Goal: Check status: Check status

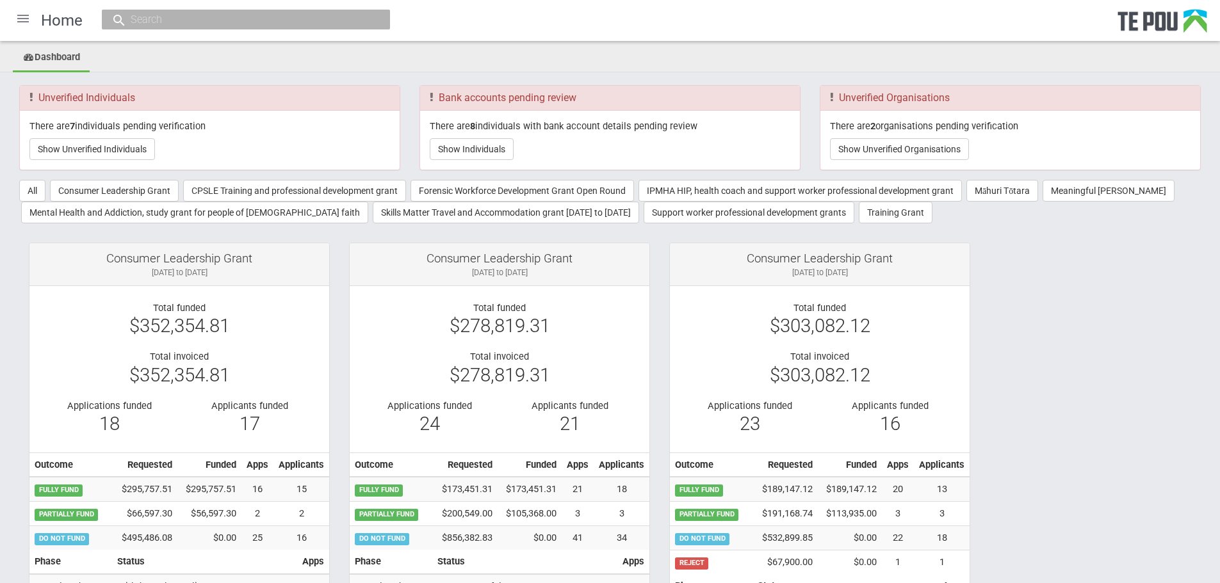
drag, startPoint x: 1130, startPoint y: 1, endPoint x: 1125, endPoint y: 302, distance: 301.1
click at [859, 210] on button "Training Grant" at bounding box center [896, 213] width 74 height 22
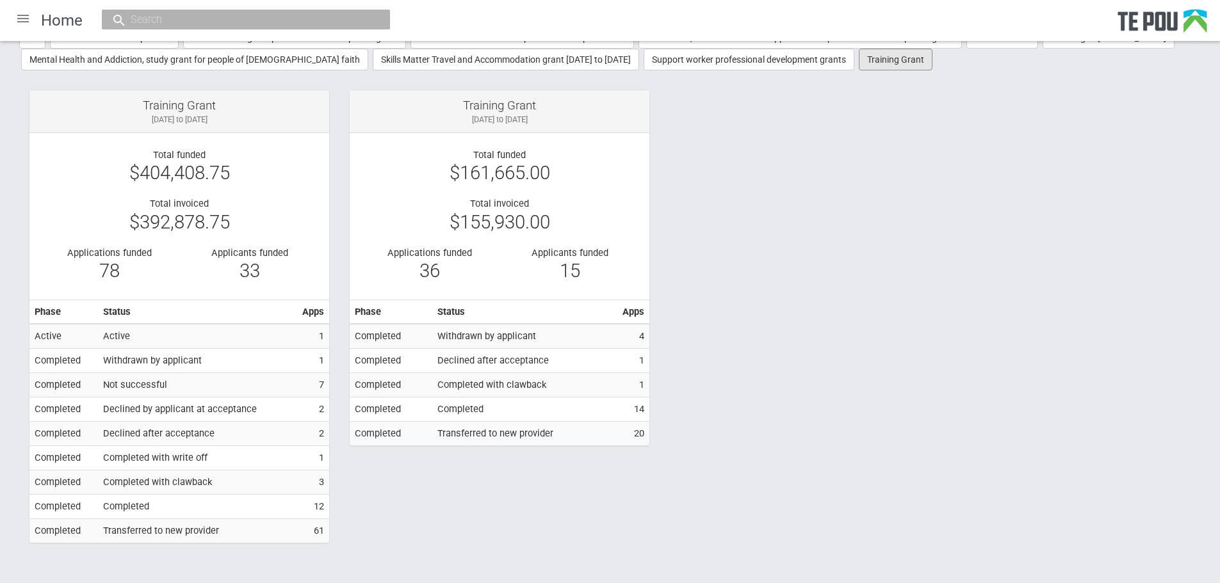
scroll to position [165, 0]
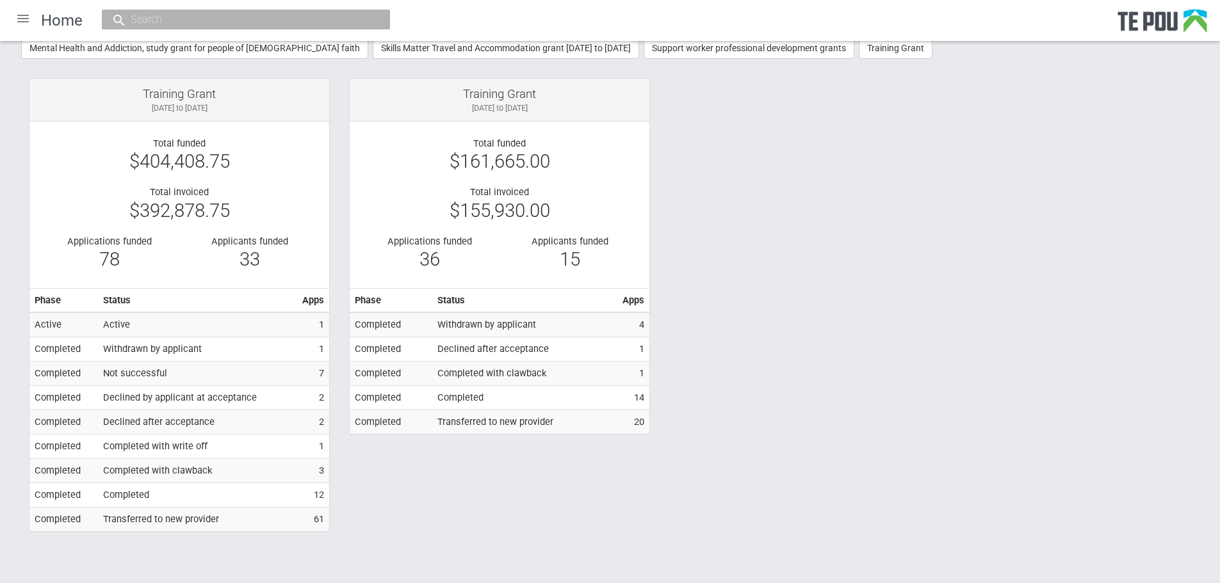
drag, startPoint x: 128, startPoint y: 494, endPoint x: 101, endPoint y: 386, distance: 111.7
click at [128, 493] on td "Completed" at bounding box center [197, 496] width 199 height 24
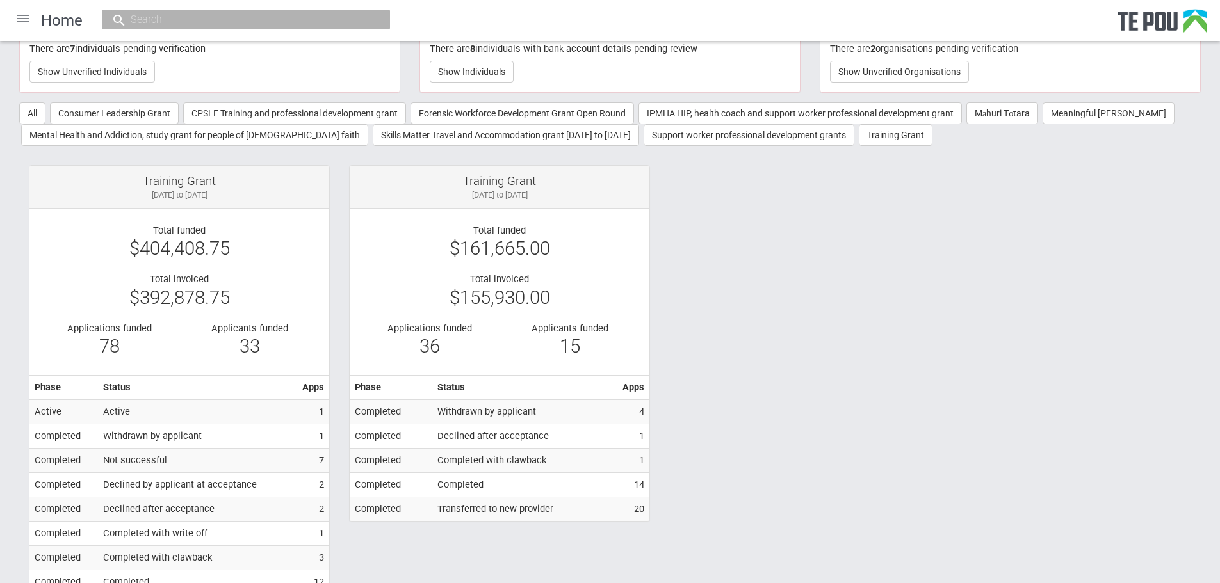
scroll to position [0, 0]
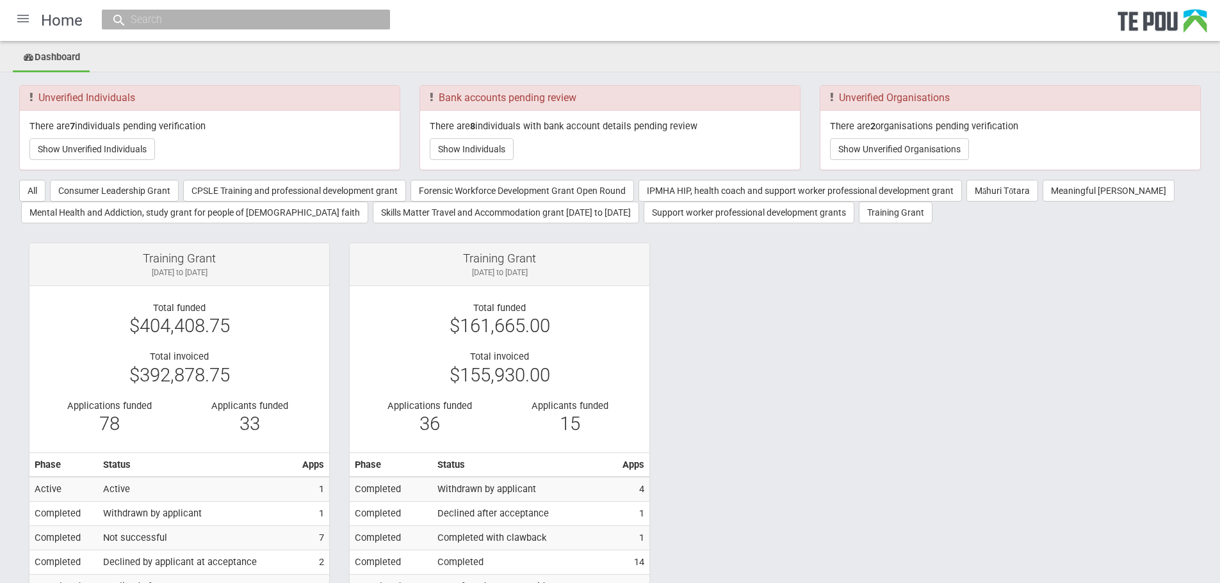
click at [18, 13] on div at bounding box center [23, 18] width 31 height 31
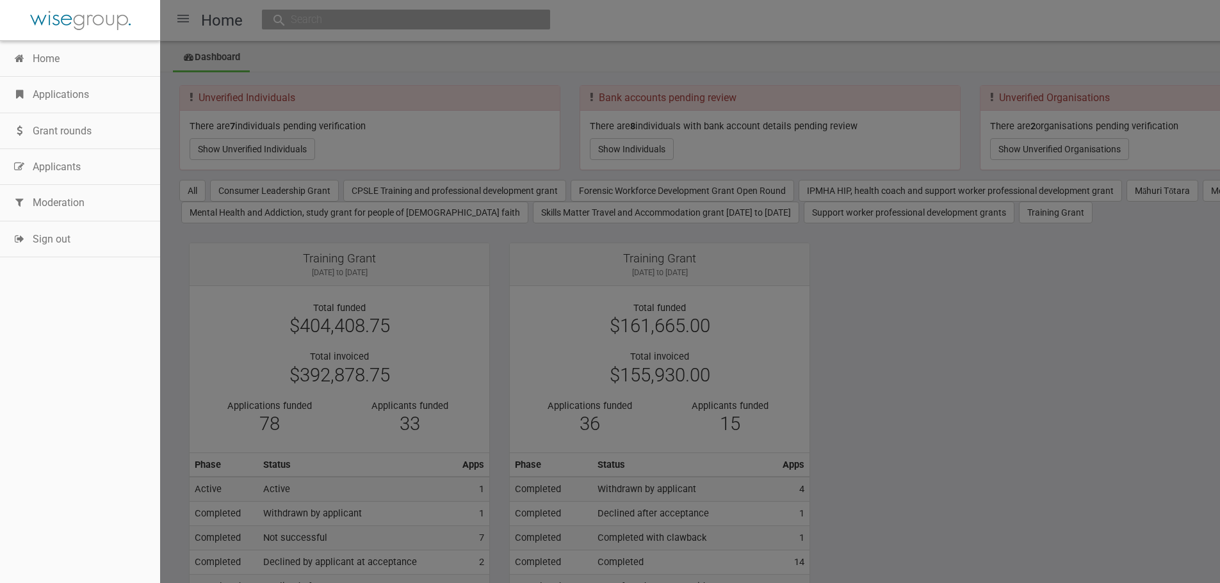
click at [82, 136] on link "Grant rounds" at bounding box center [80, 131] width 160 height 36
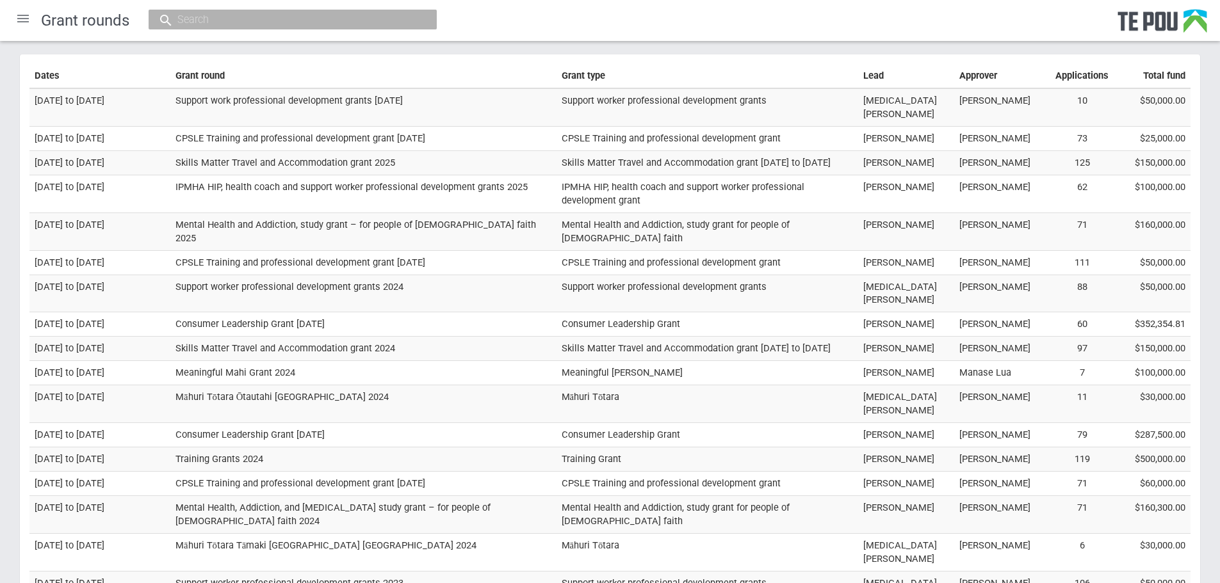
click at [197, 21] on input "text" at bounding box center [286, 19] width 225 height 13
click at [197, 77] on th "Grant round" at bounding box center [363, 76] width 386 height 24
click at [204, 78] on th "Grant round" at bounding box center [363, 76] width 386 height 24
click at [671, 69] on th "Grant type" at bounding box center [708, 76] width 302 height 24
click at [394, 70] on th "Grant round" at bounding box center [363, 76] width 386 height 24
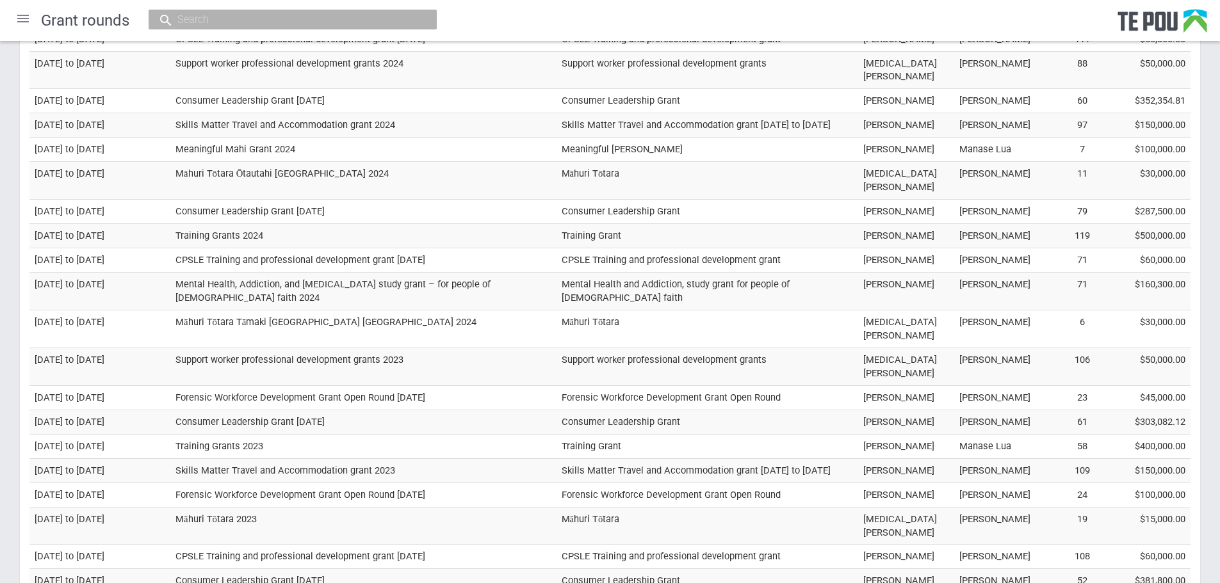
scroll to position [320, 0]
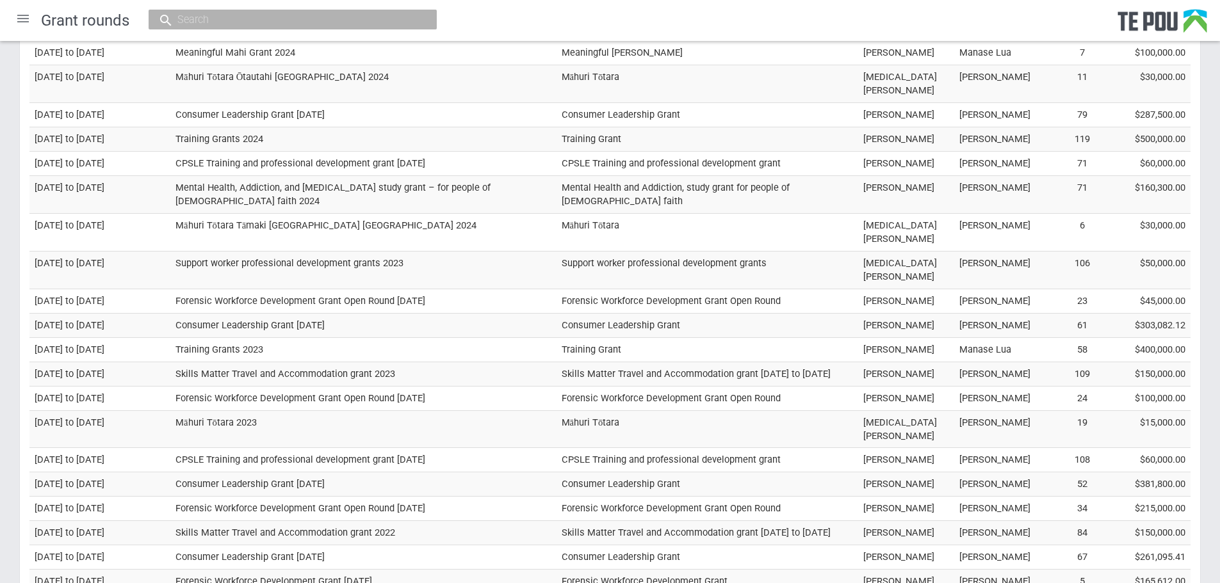
click at [300, 103] on td "Consumer Leadership Grant [DATE]" at bounding box center [363, 115] width 386 height 24
click at [234, 103] on td "Consumer Leadership Grant March 2024" at bounding box center [363, 115] width 386 height 24
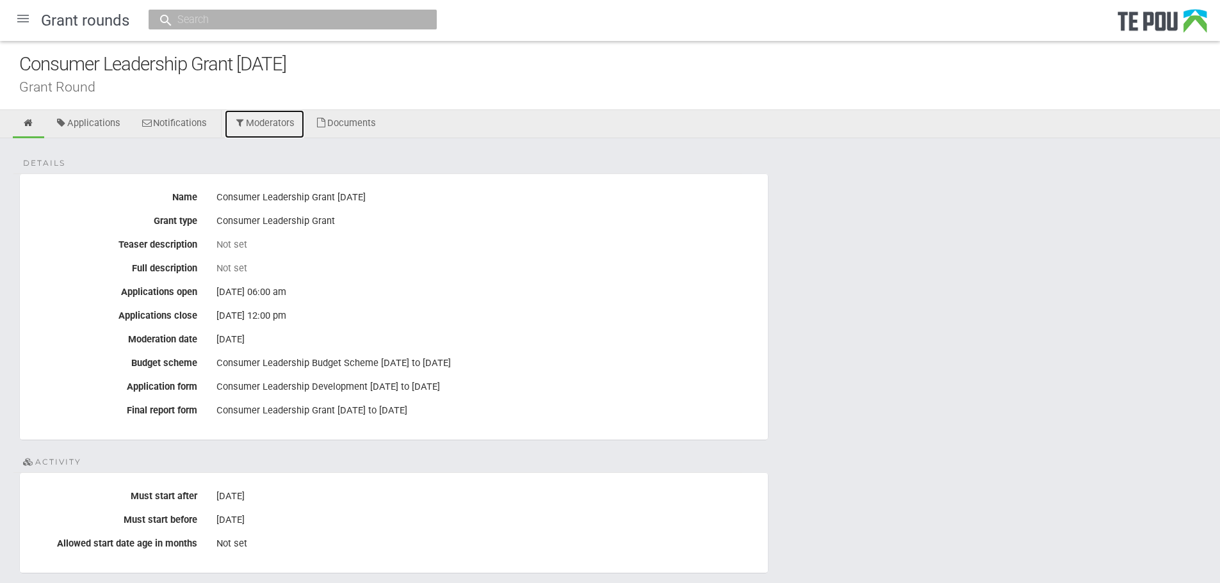
click at [275, 122] on link "Moderators" at bounding box center [265, 124] width 80 height 28
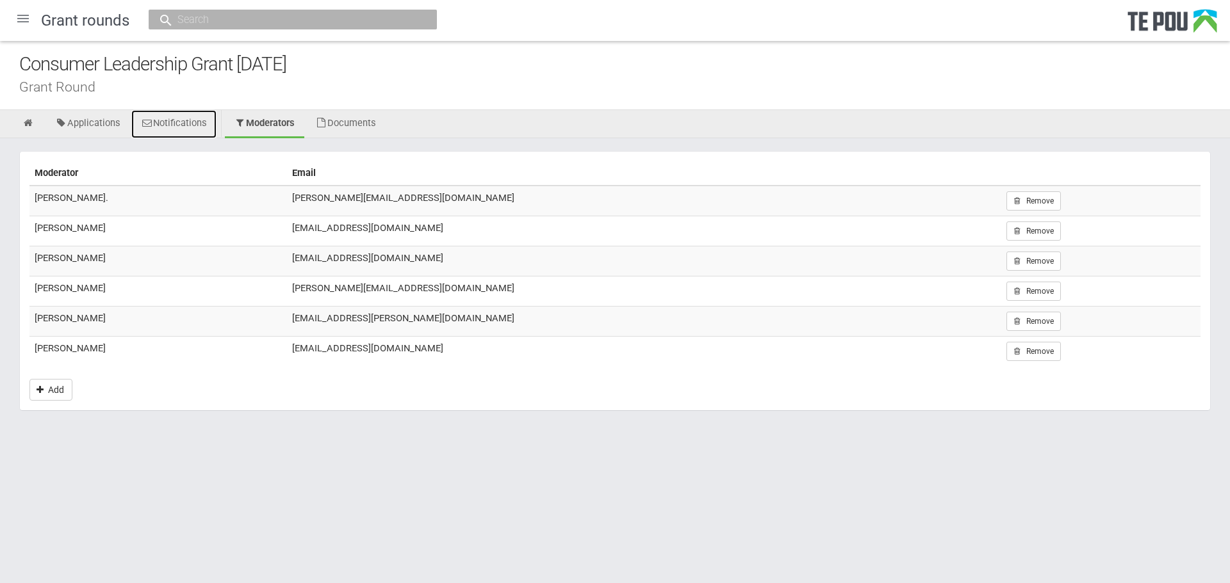
click at [170, 118] on link "Notifications" at bounding box center [173, 124] width 85 height 28
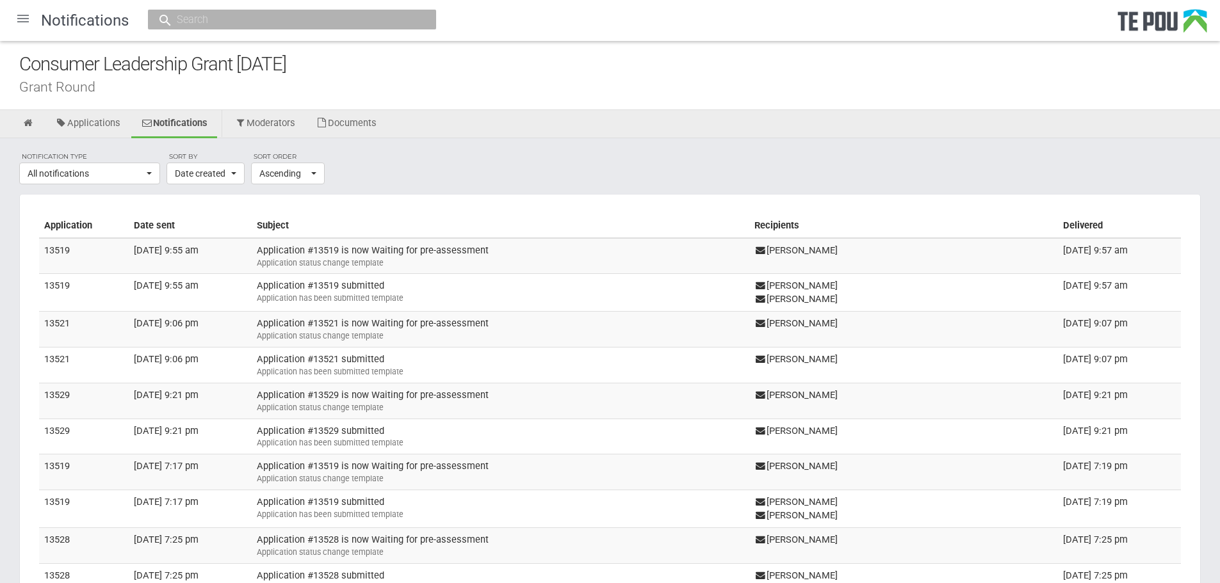
click at [12, 17] on div at bounding box center [23, 18] width 31 height 31
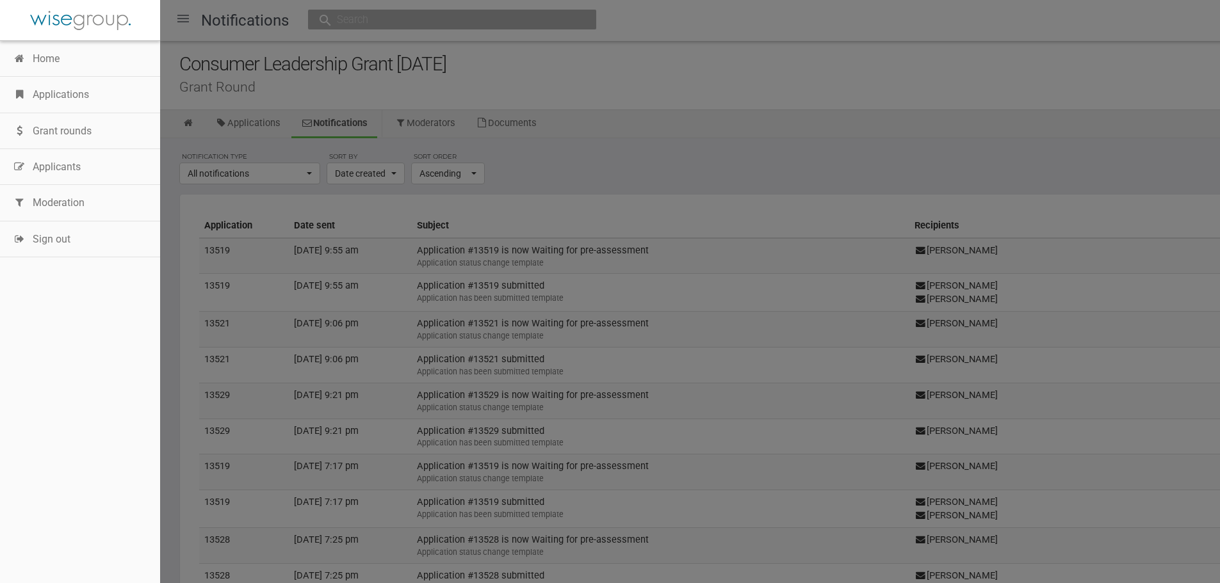
click at [74, 138] on link "Grant rounds" at bounding box center [80, 131] width 160 height 36
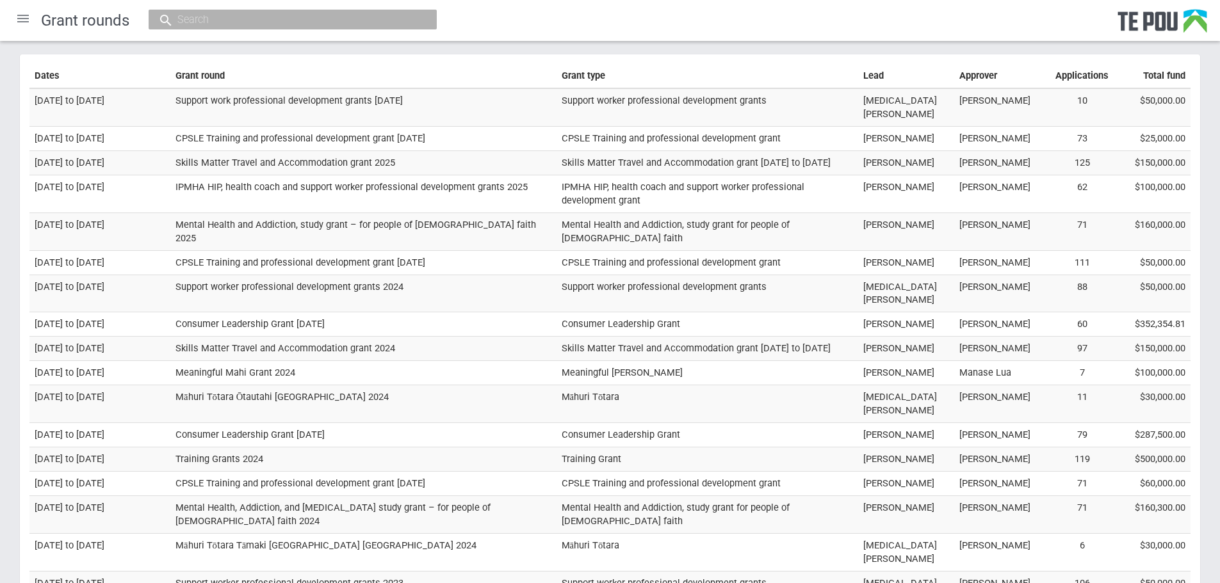
click at [1006, 313] on td "Heather Kongs-Taylor" at bounding box center [1002, 325] width 96 height 24
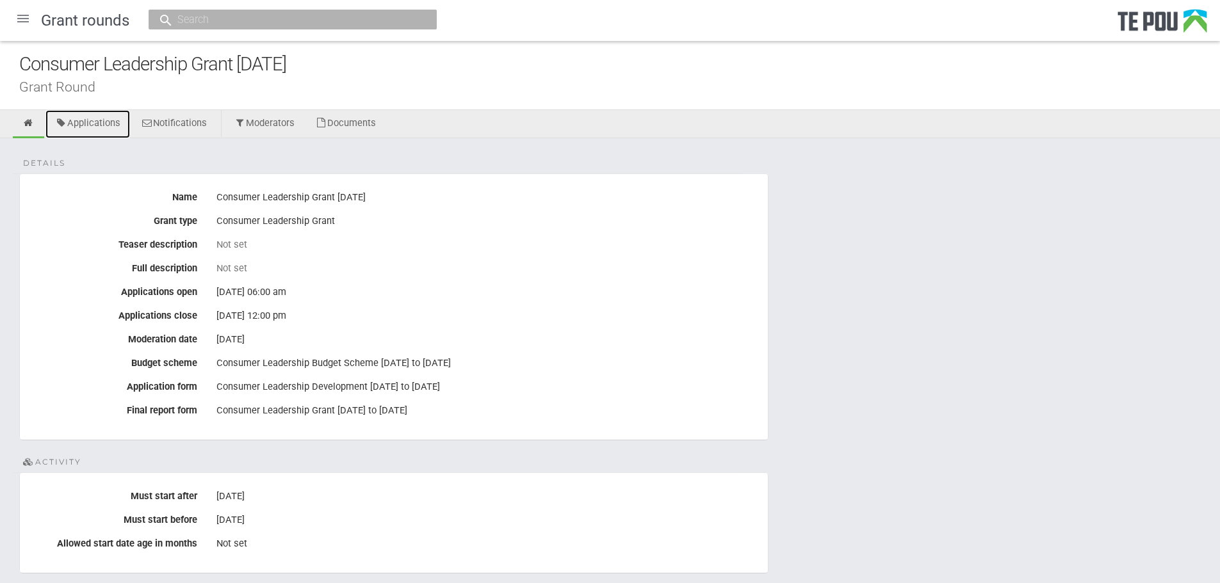
click at [80, 132] on link "Applications" at bounding box center [87, 124] width 85 height 28
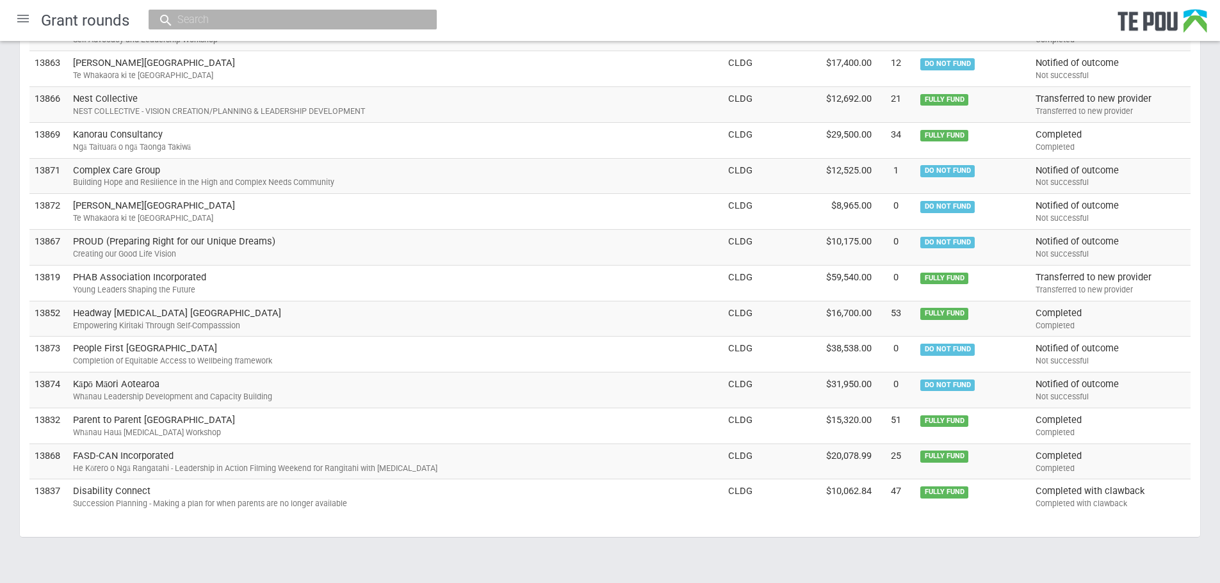
scroll to position [1957, 0]
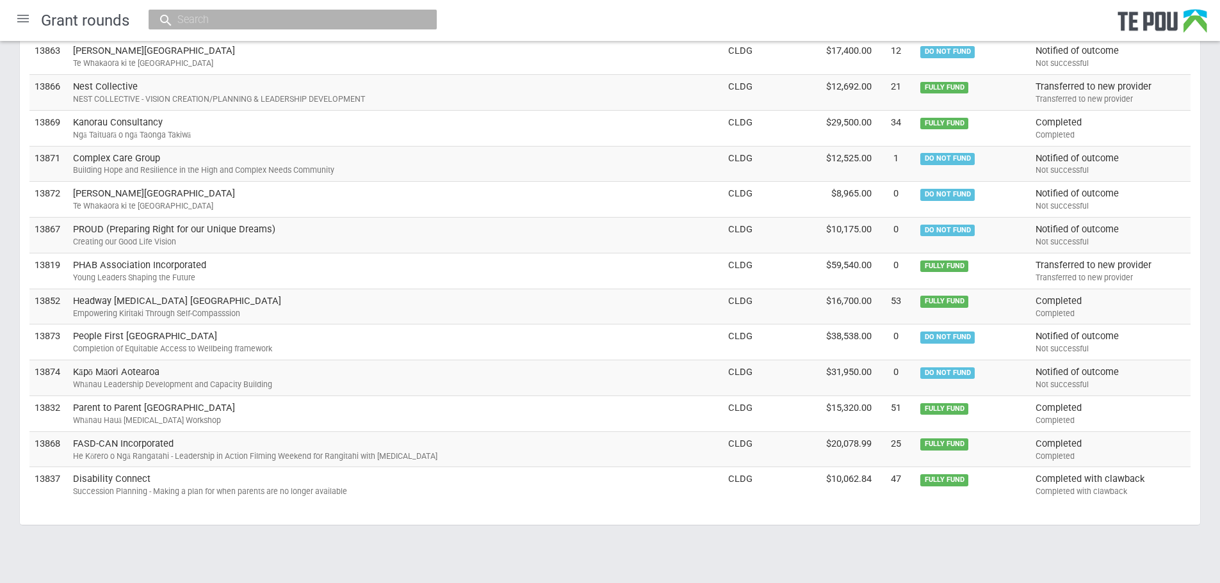
click at [1122, 483] on td "Completed with clawback Completed with clawback" at bounding box center [1111, 485] width 160 height 35
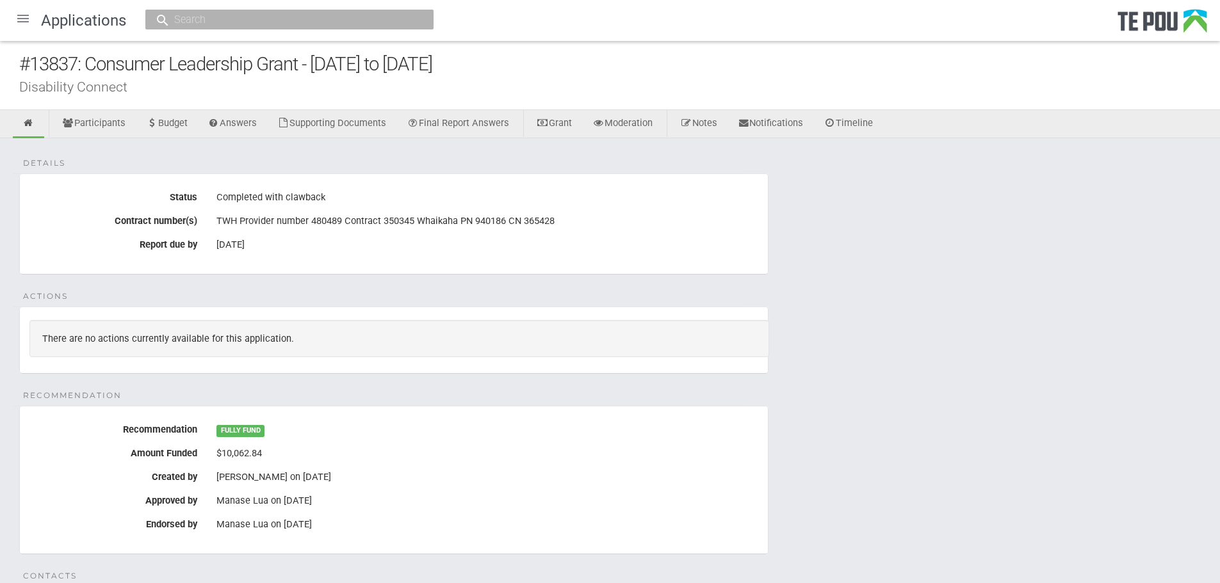
click at [28, 13] on div at bounding box center [23, 18] width 31 height 31
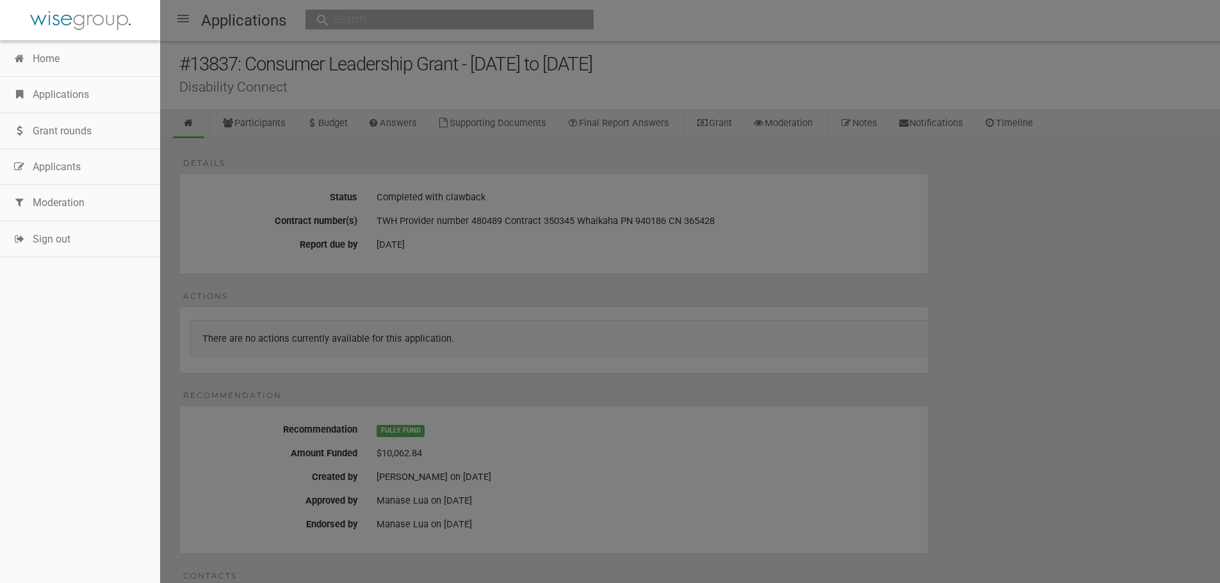
click at [66, 120] on link "Grant rounds" at bounding box center [80, 131] width 160 height 36
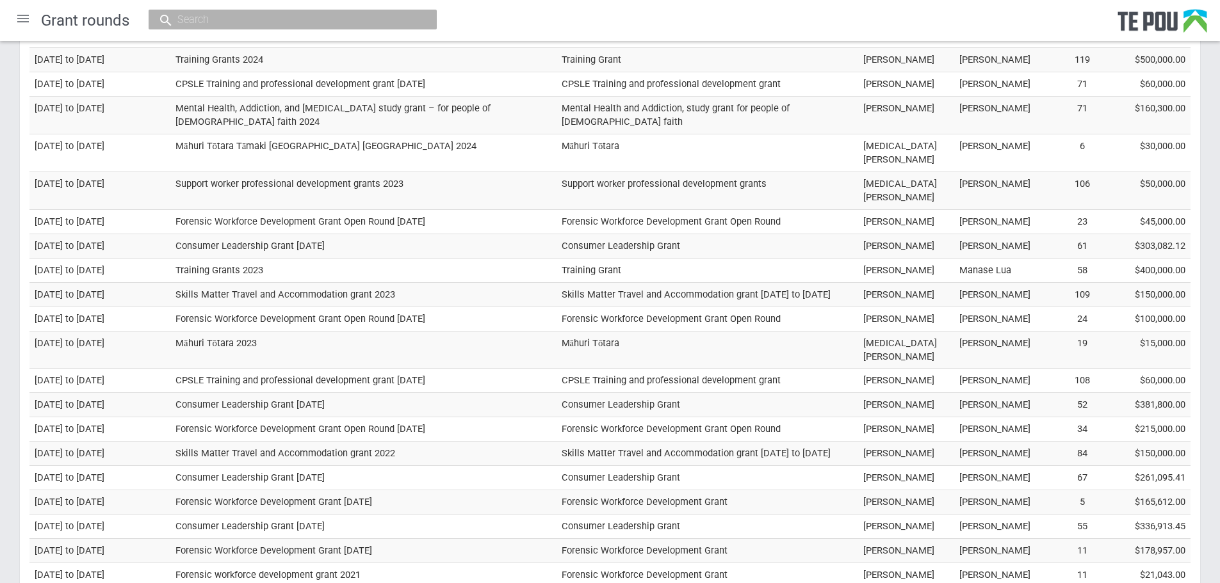
scroll to position [448, 0]
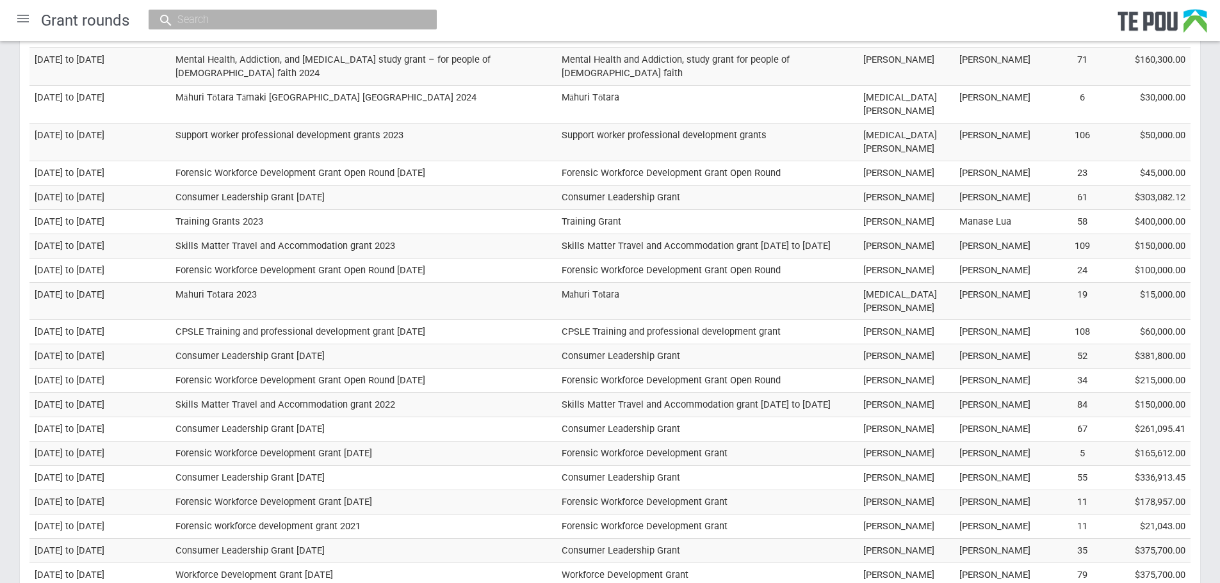
click at [977, 345] on td "Heather Kongs-Taylor" at bounding box center [1002, 357] width 96 height 24
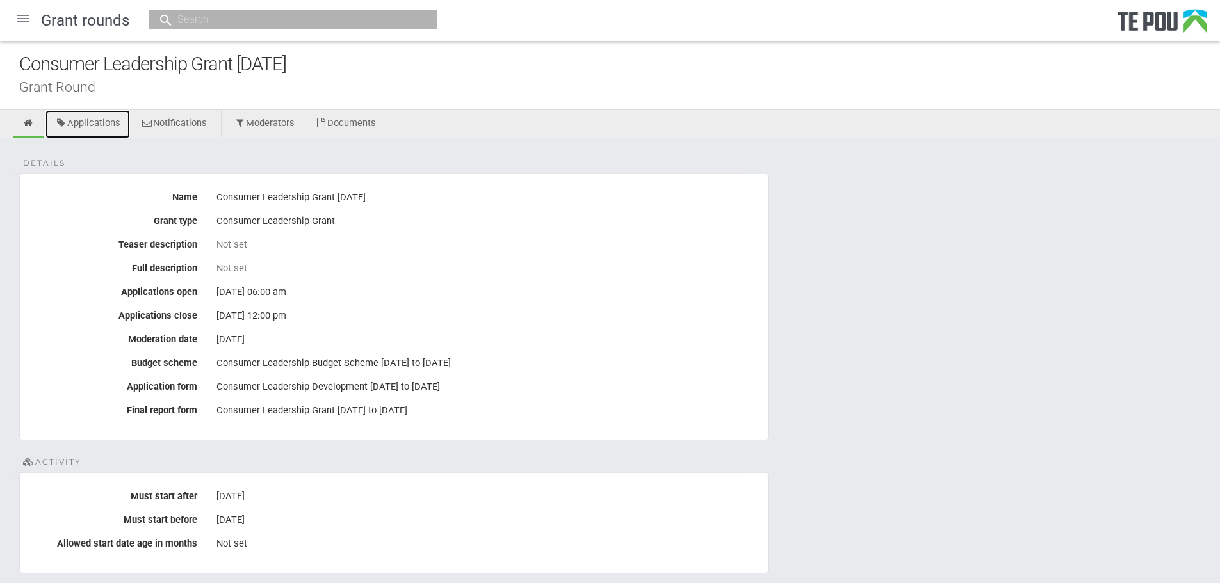
click at [70, 122] on link "Applications" at bounding box center [87, 124] width 85 height 28
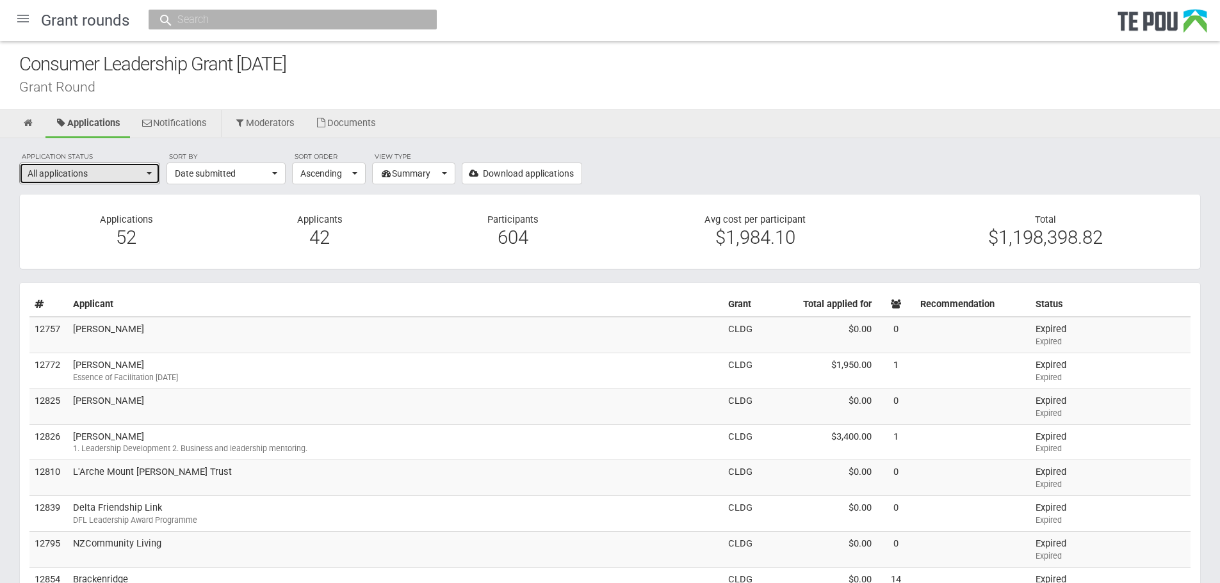
click at [124, 181] on button "All applications" at bounding box center [89, 174] width 141 height 22
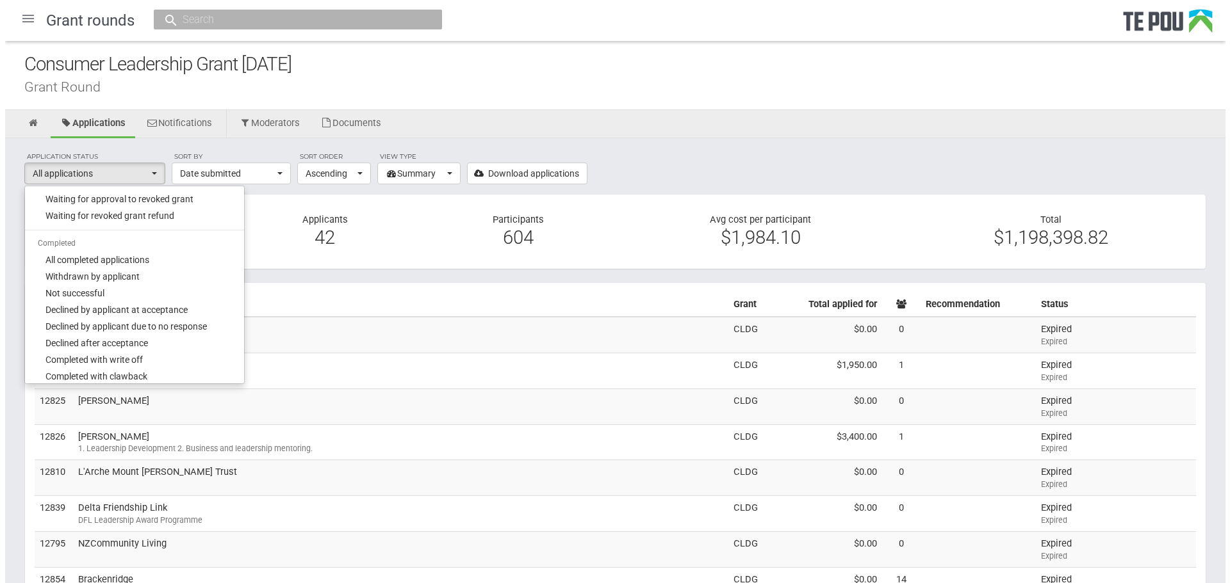
scroll to position [833, 0]
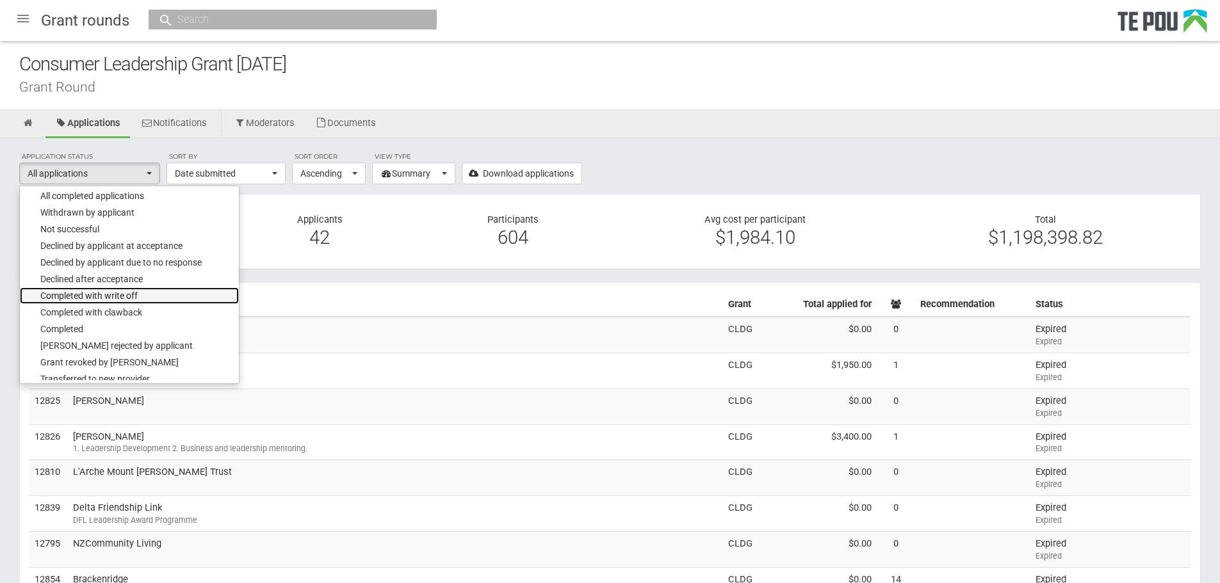
click at [197, 288] on link "Completed with write off" at bounding box center [129, 296] width 219 height 17
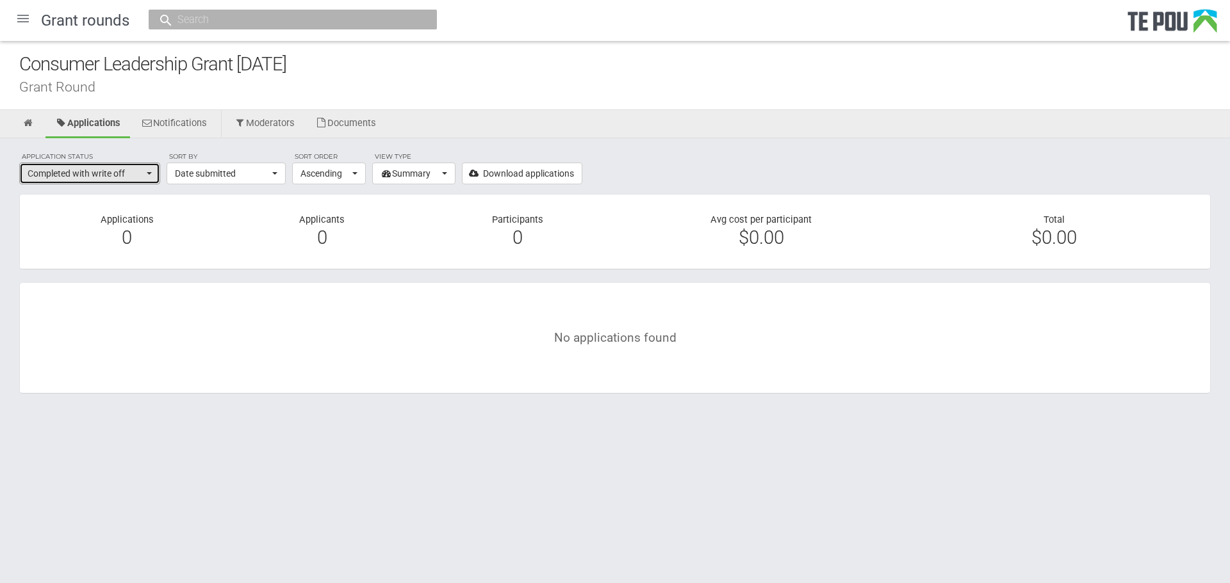
click at [142, 176] on span "Completed with write off" at bounding box center [86, 173] width 116 height 13
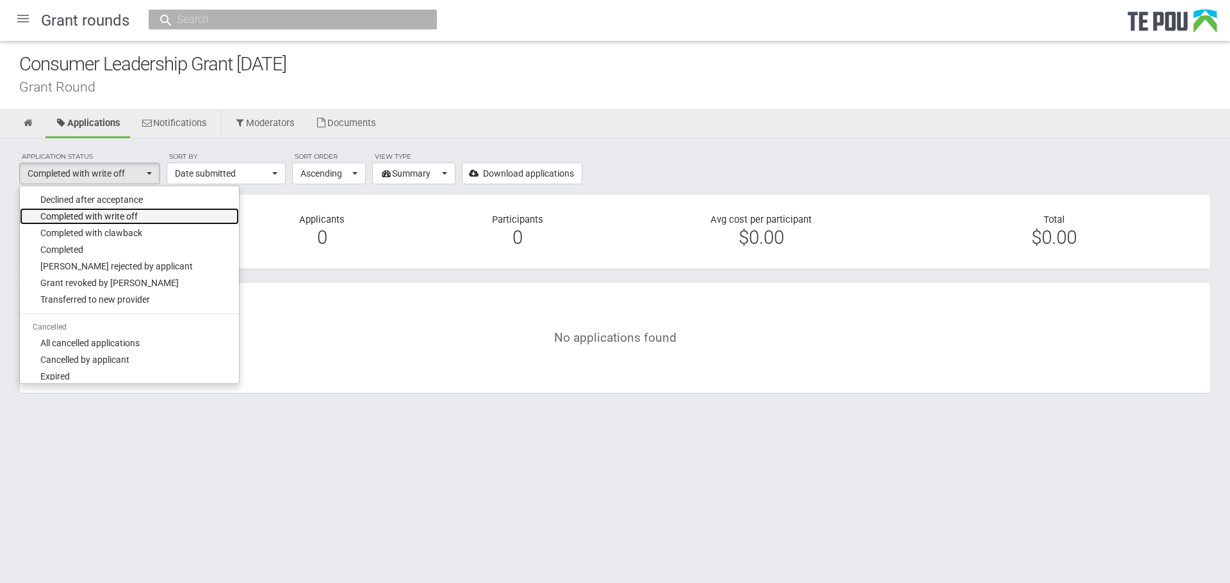
scroll to position [916, 0]
click at [146, 231] on link "Completed with clawback" at bounding box center [129, 229] width 219 height 17
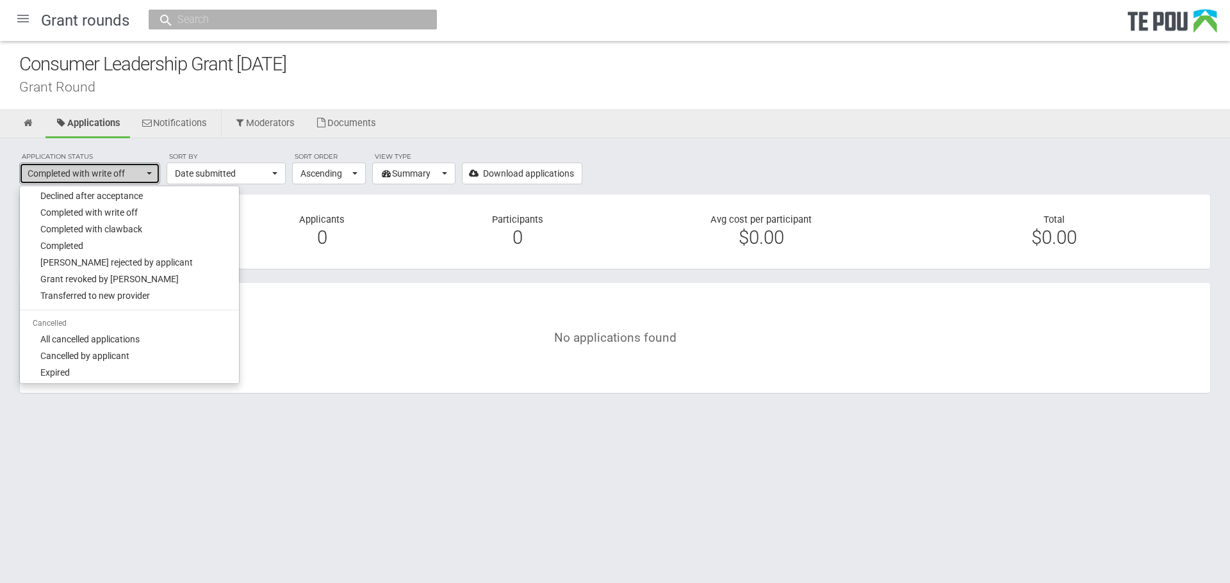
select select "398"
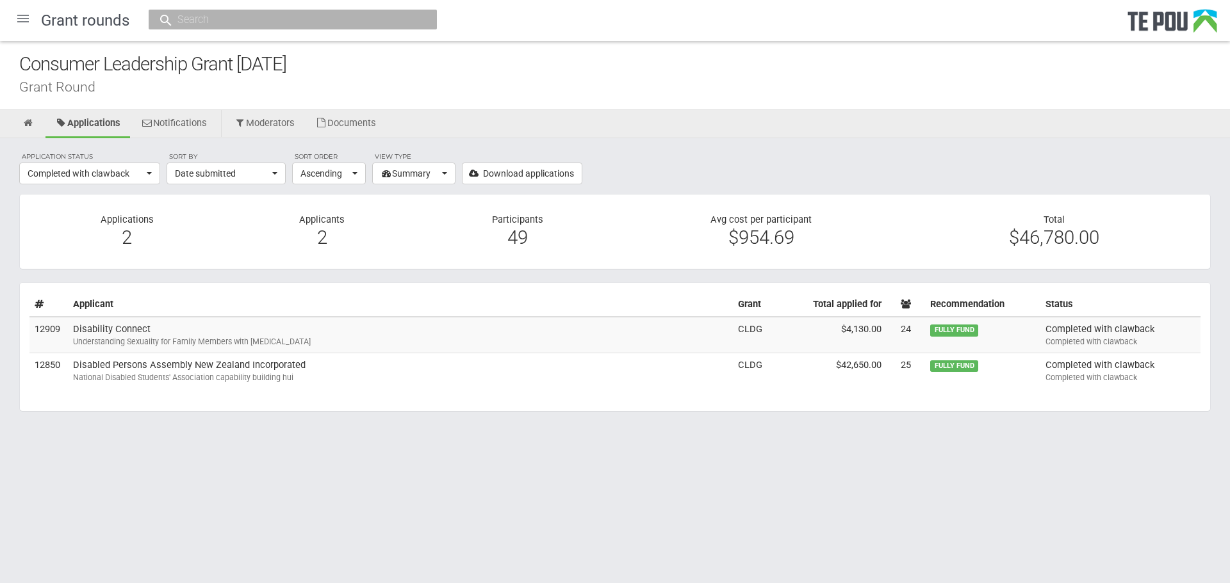
click at [25, 20] on div at bounding box center [23, 18] width 31 height 31
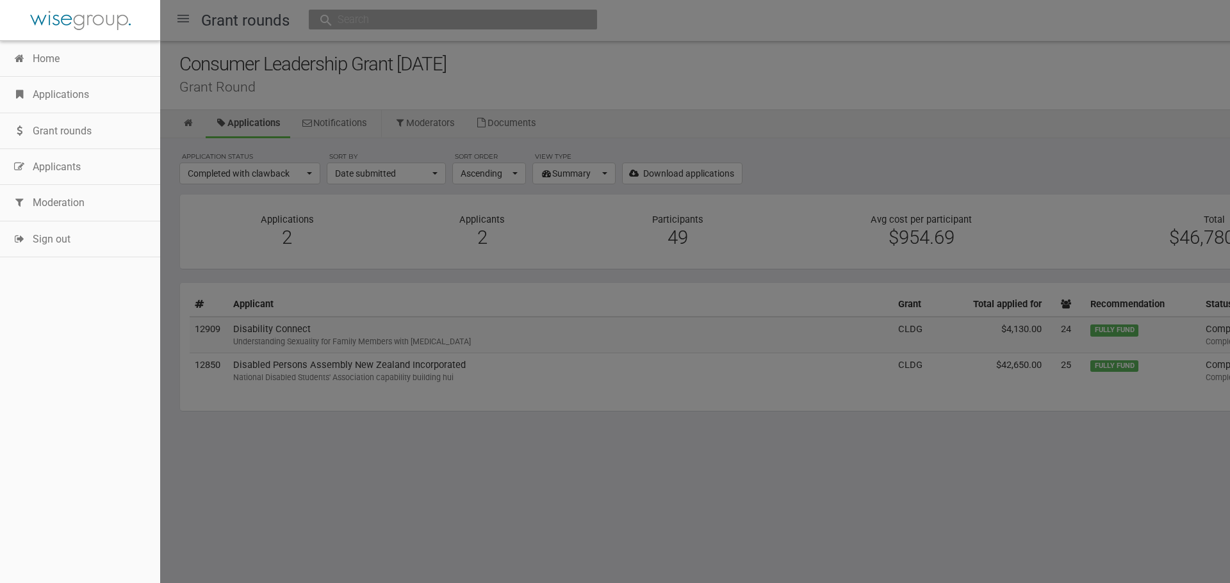
click at [75, 138] on link "Grant rounds" at bounding box center [80, 131] width 160 height 36
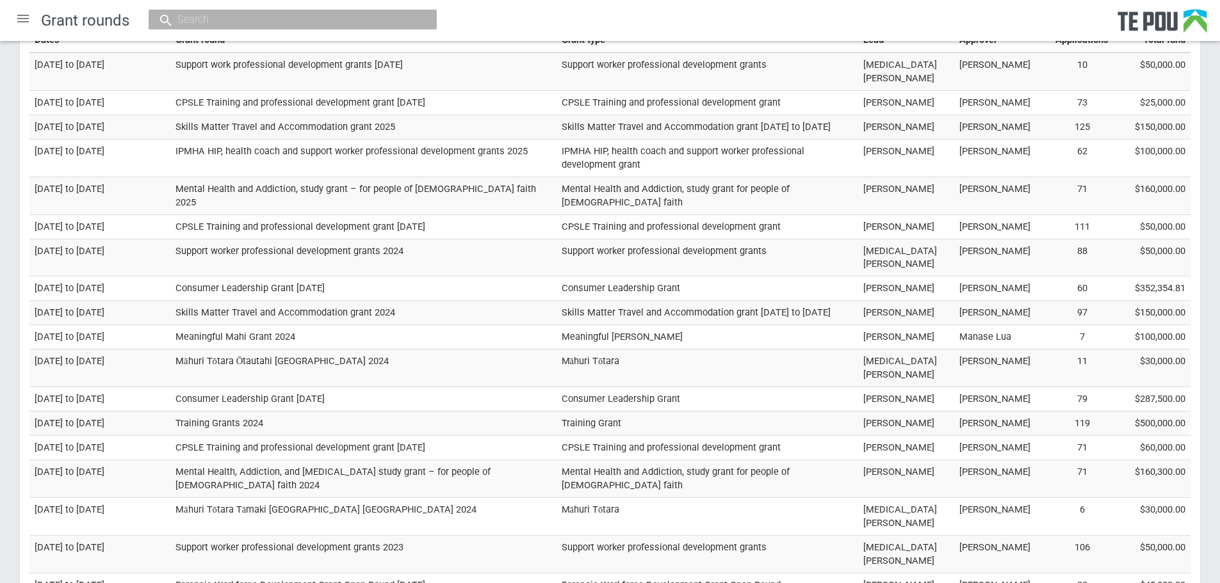
scroll to position [64, 0]
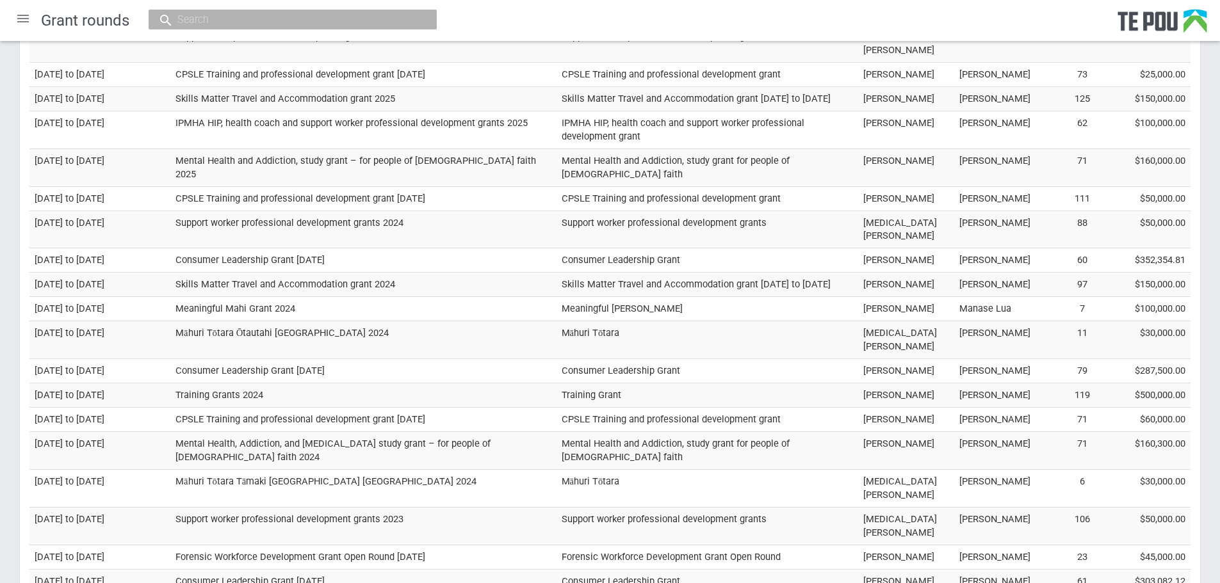
click at [222, 297] on td "Meaningful Mahi Grant 2024" at bounding box center [363, 309] width 386 height 24
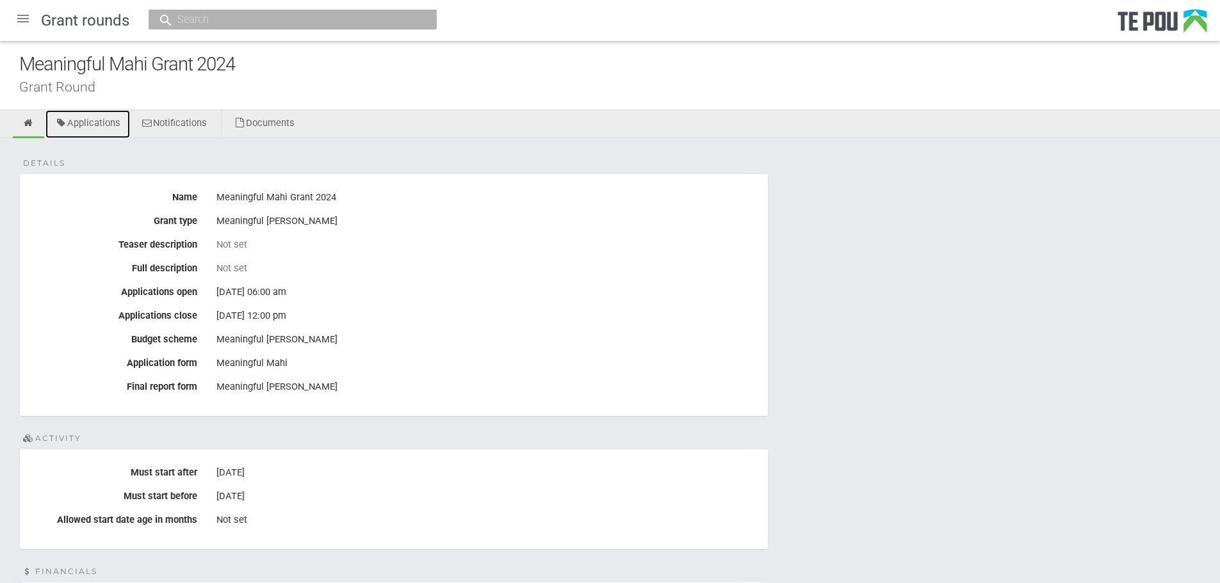
click at [90, 119] on link "Applications" at bounding box center [87, 124] width 85 height 28
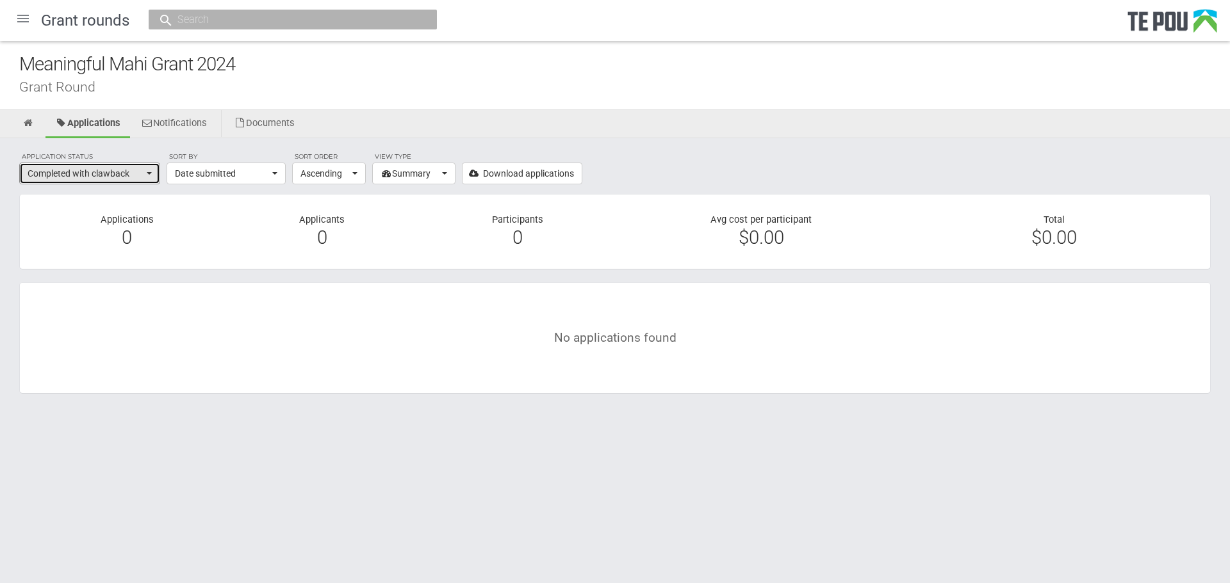
click at [145, 176] on button "Completed with clawback" at bounding box center [89, 174] width 141 height 22
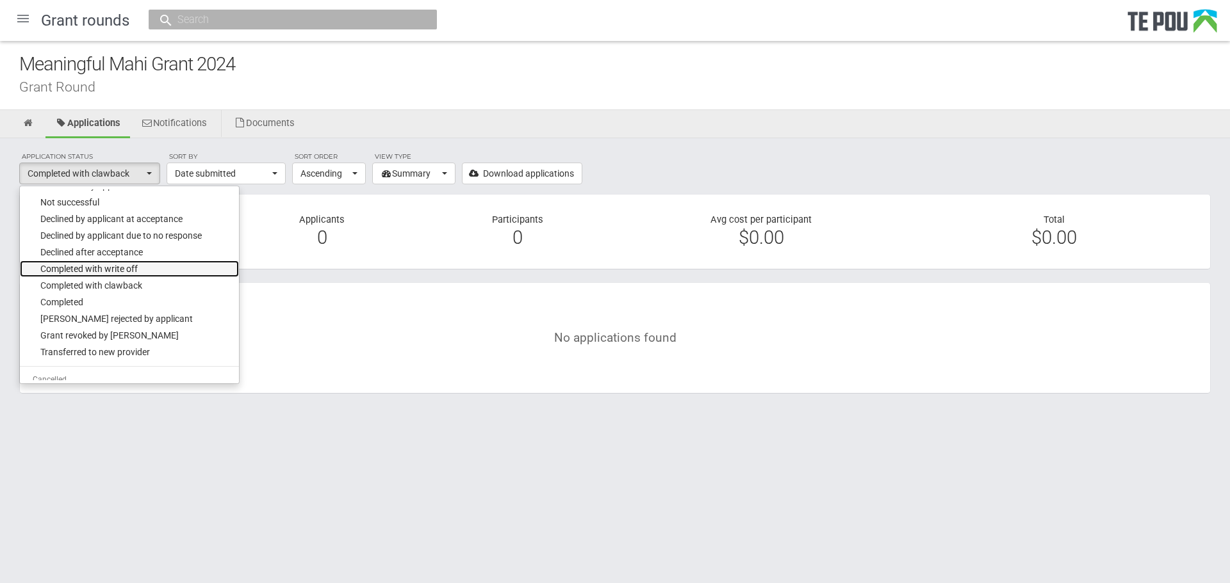
click at [131, 272] on span "Completed with write off" at bounding box center [88, 269] width 97 height 13
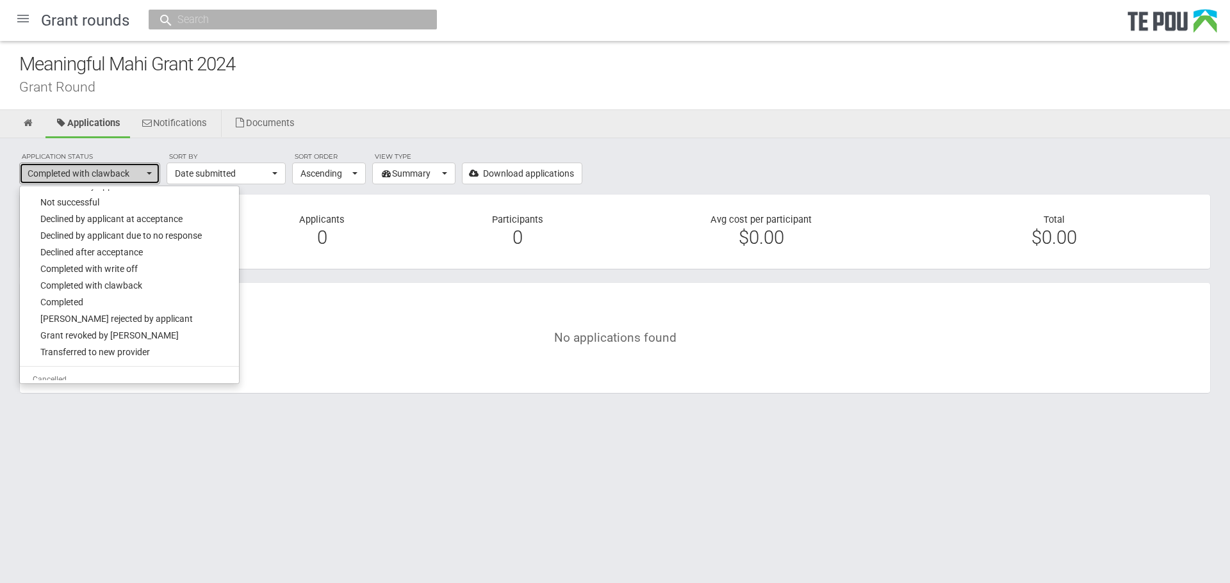
select select "397"
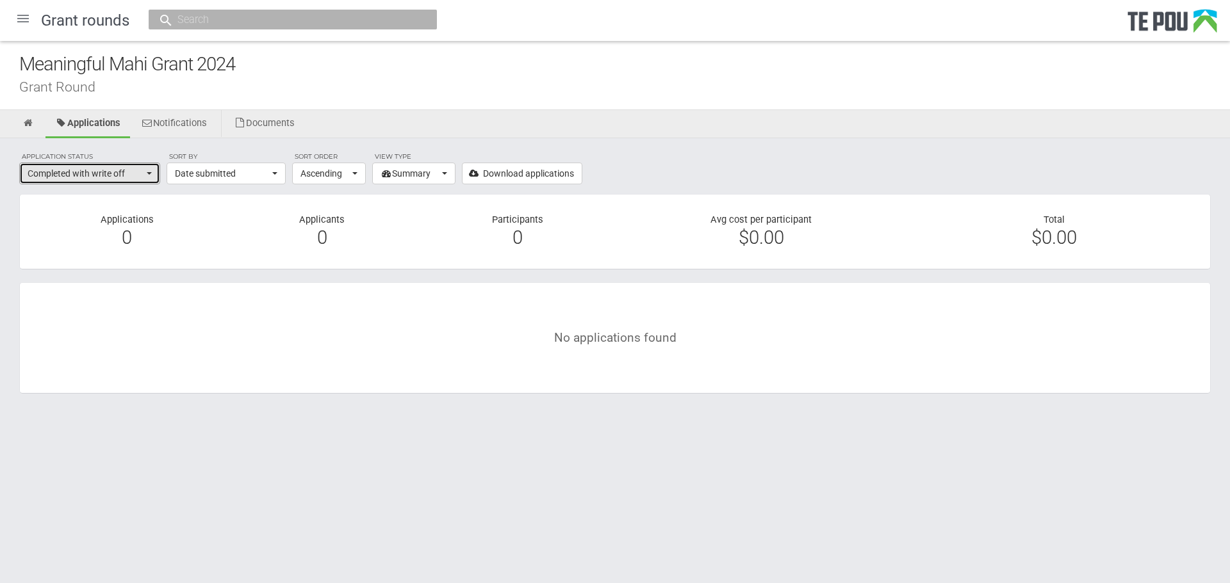
click at [143, 175] on span "Completed with write off" at bounding box center [86, 173] width 116 height 13
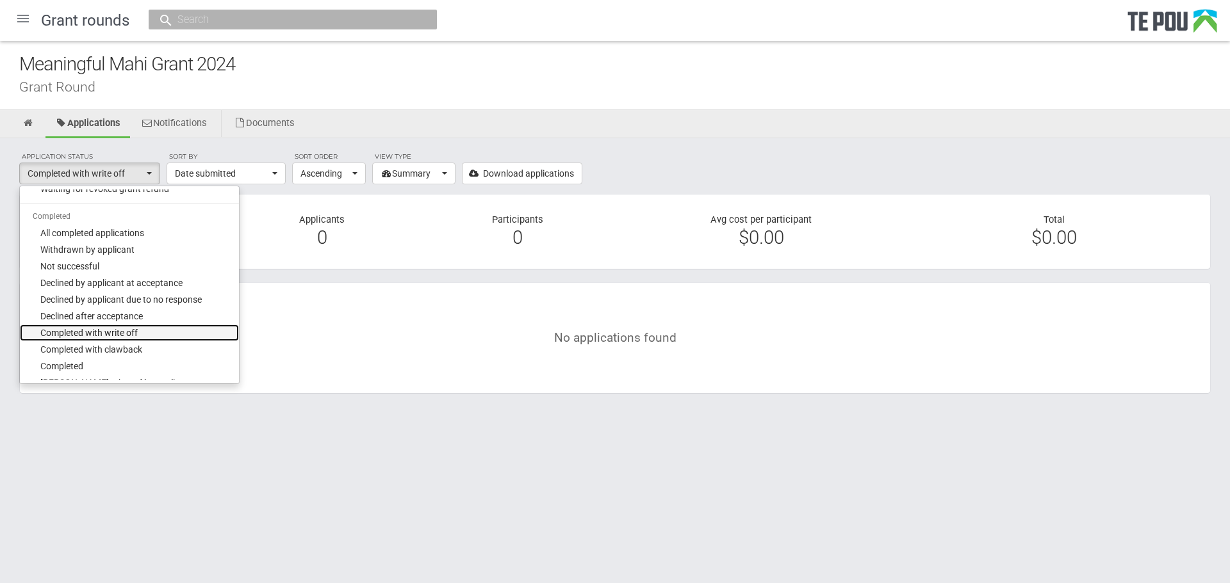
scroll to position [916, 0]
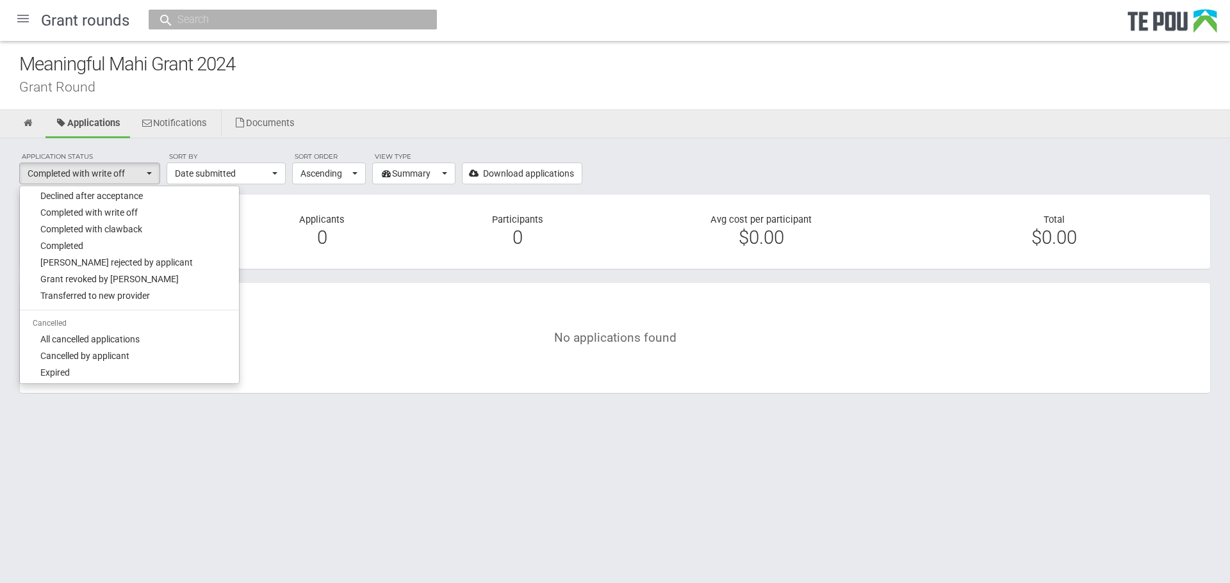
drag, startPoint x: 371, startPoint y: 437, endPoint x: 363, endPoint y: 437, distance: 7.7
click at [369, 437] on body "Home Applications [PERSON_NAME] Applicants Organisations Individuals Moderation…" at bounding box center [615, 226] width 1230 height 452
